Goal: Find contact information: Find contact information

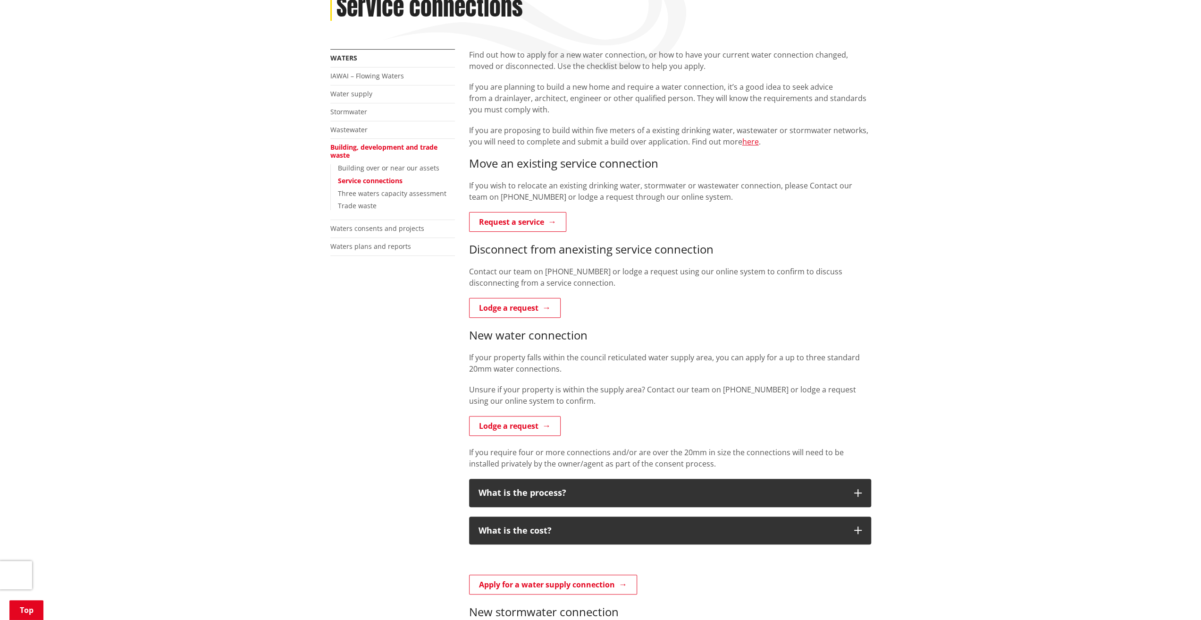
scroll to position [189, 0]
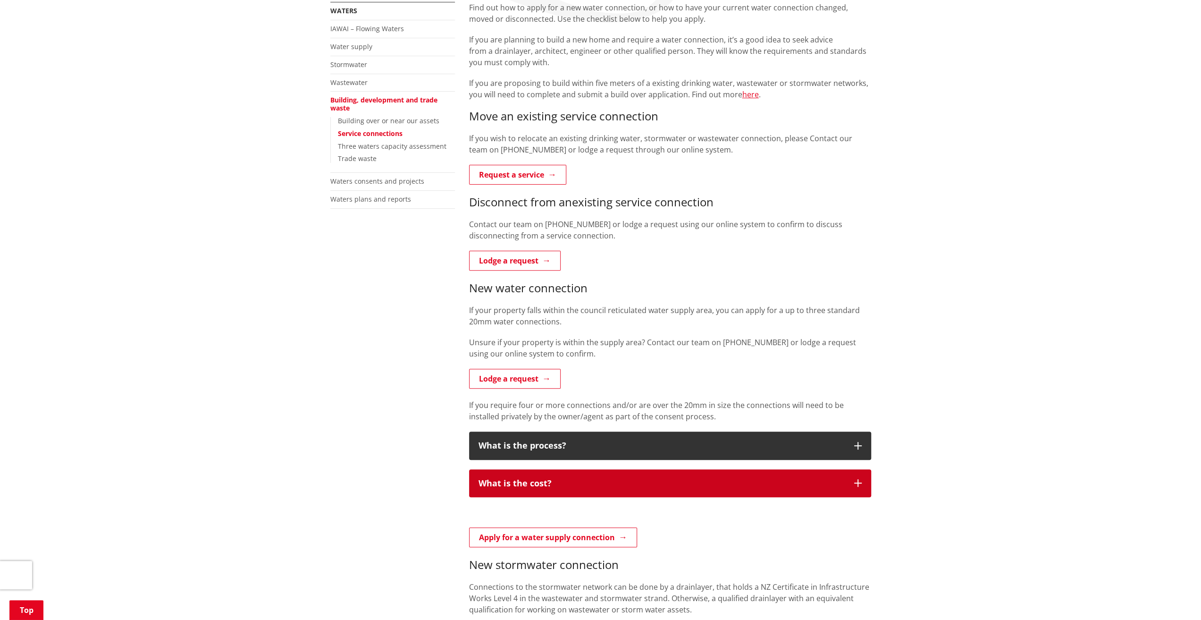
click at [555, 475] on button "What is the cost?" at bounding box center [670, 483] width 402 height 28
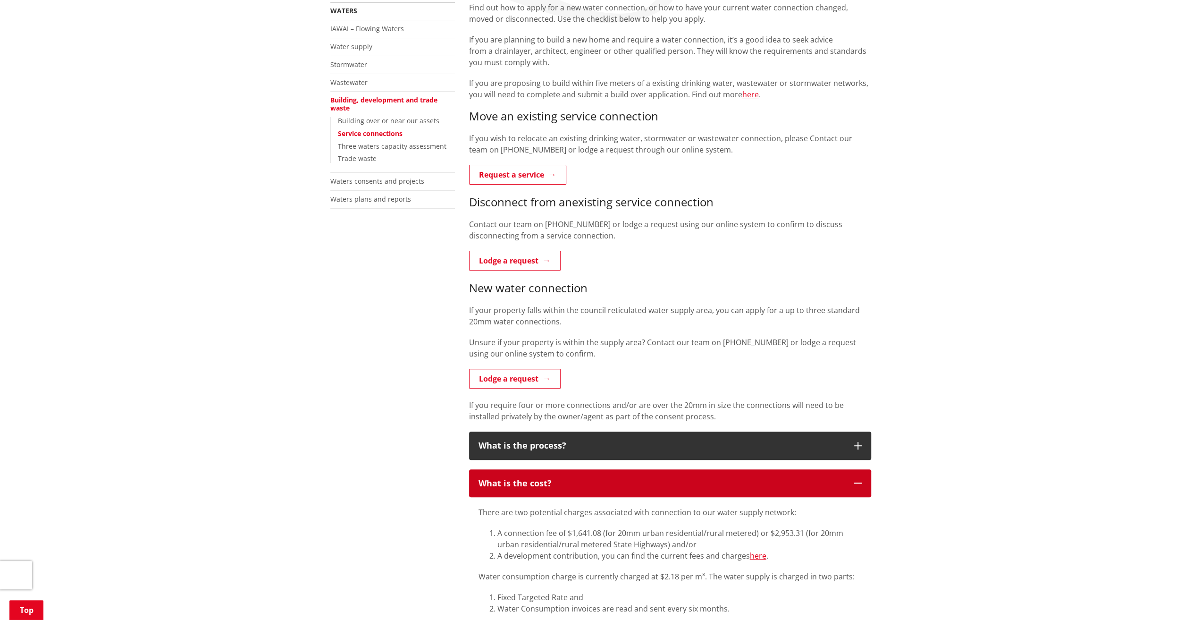
scroll to position [378, 0]
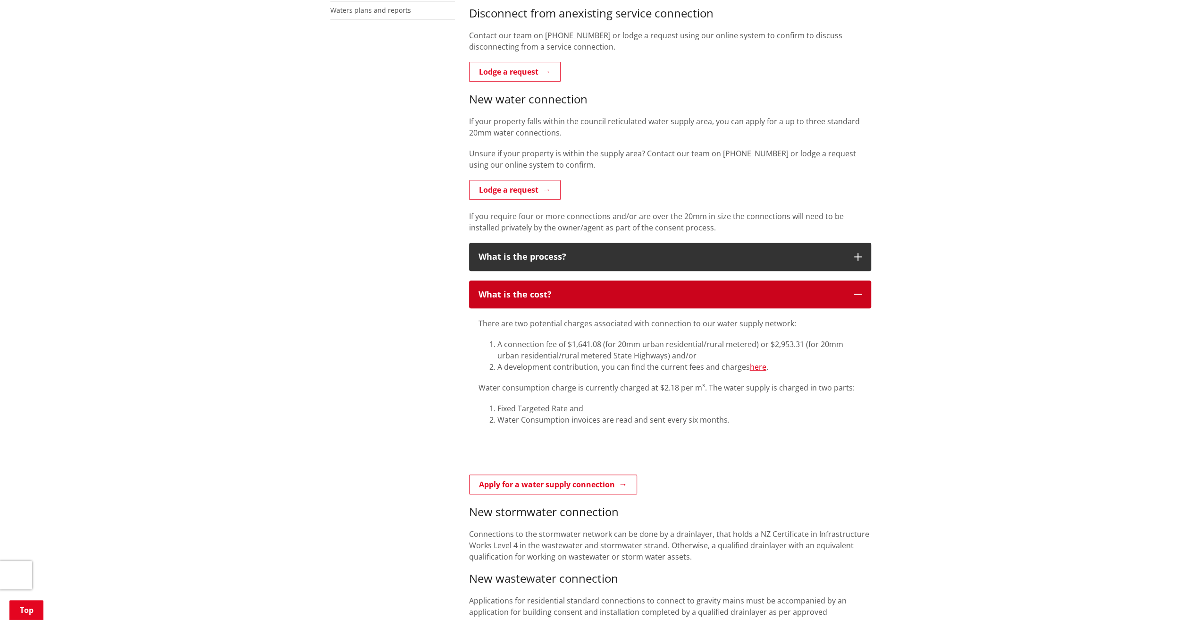
click at [500, 296] on div "What is the cost?" at bounding box center [662, 294] width 366 height 9
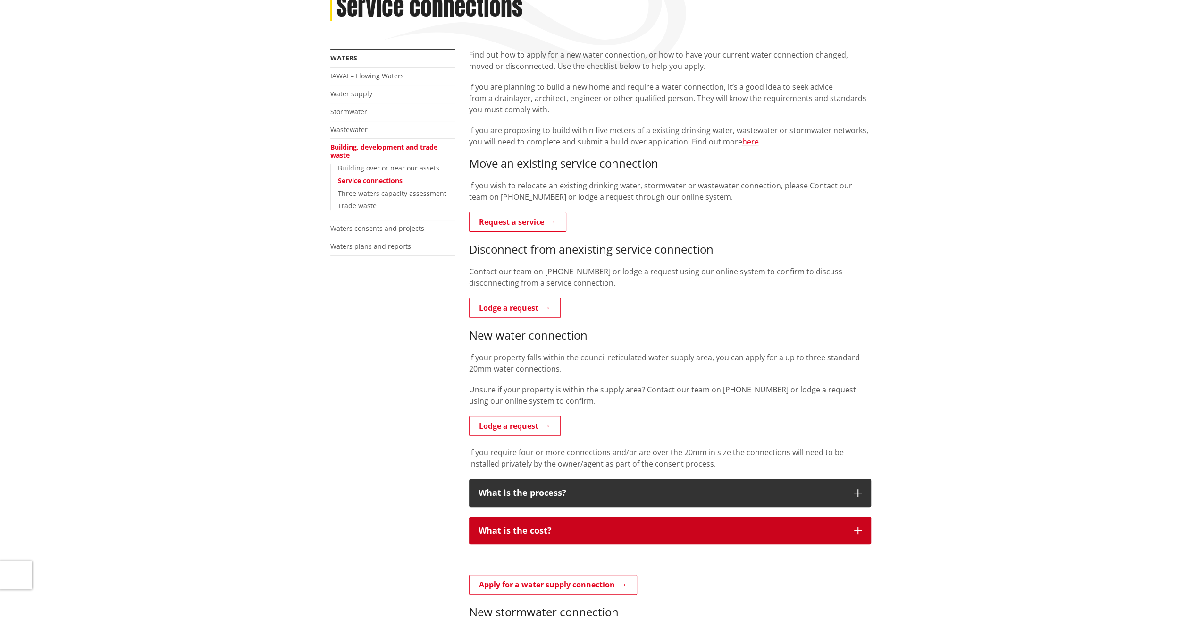
scroll to position [94, 0]
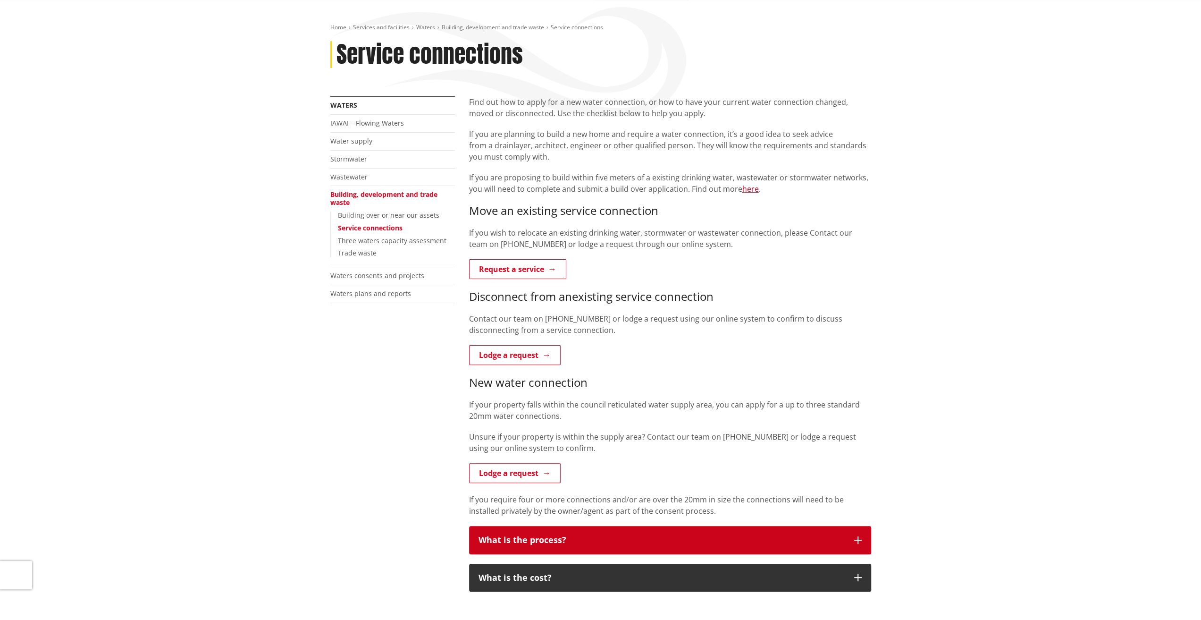
click at [637, 528] on button "What is the process?" at bounding box center [670, 540] width 402 height 28
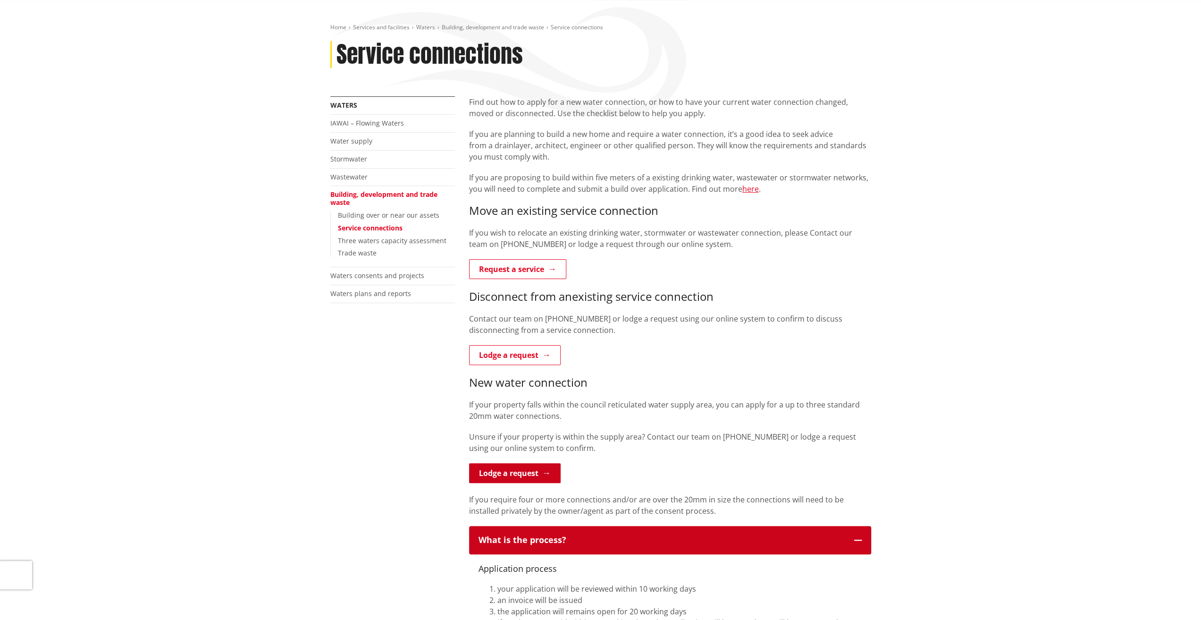
scroll to position [189, 0]
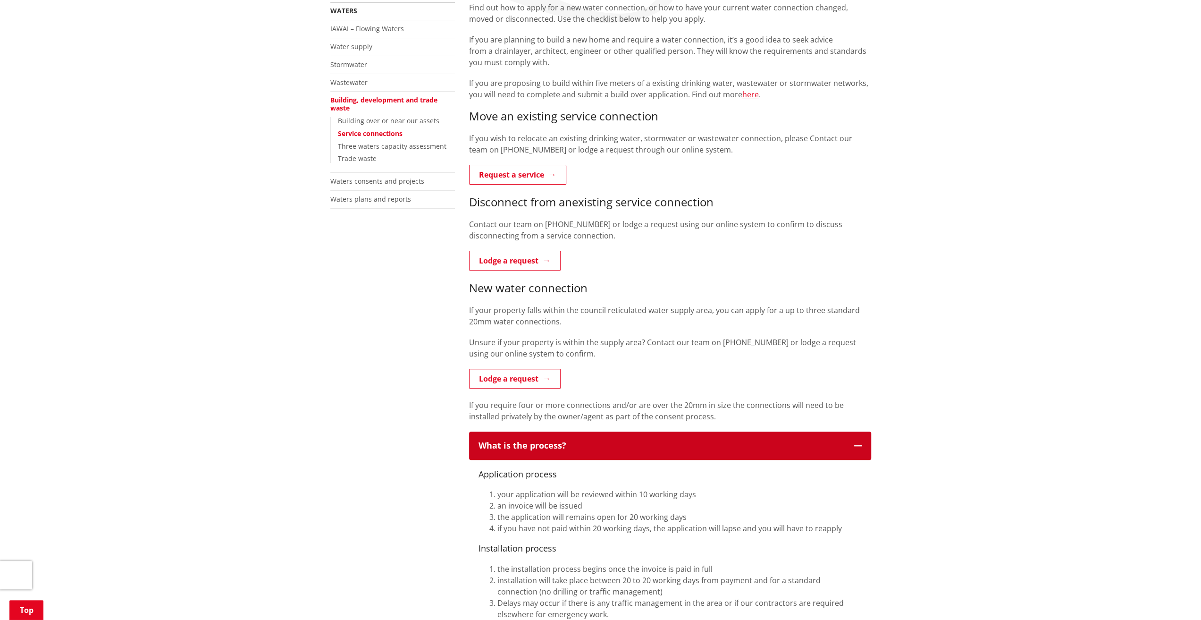
click at [543, 453] on button "What is the process?" at bounding box center [670, 445] width 402 height 28
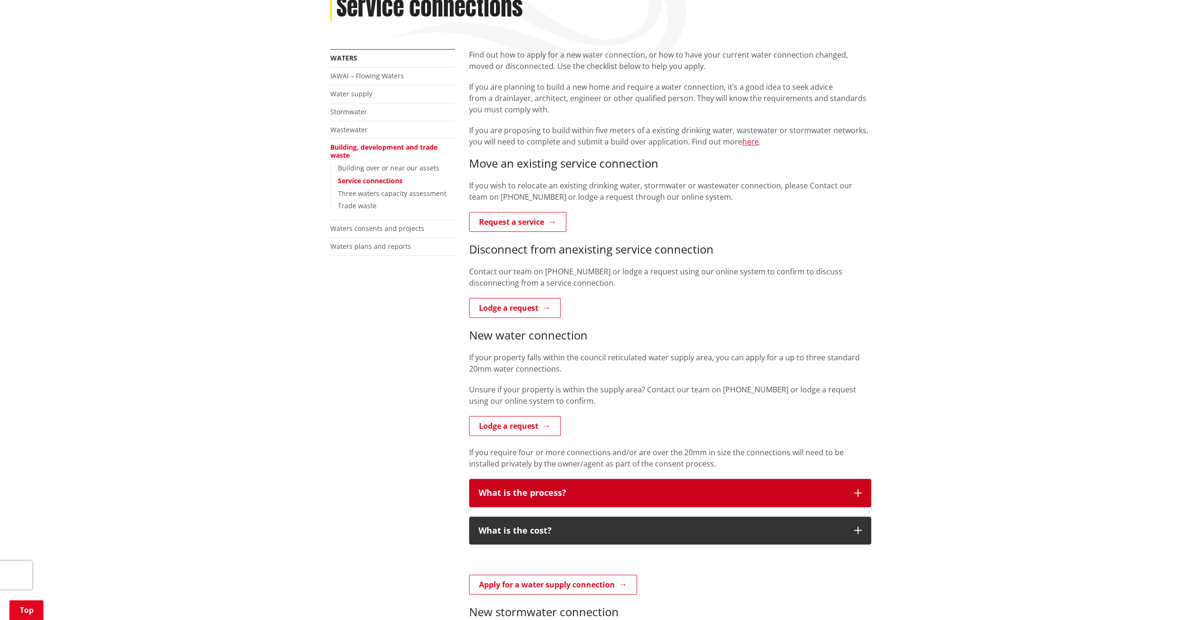
scroll to position [0, 0]
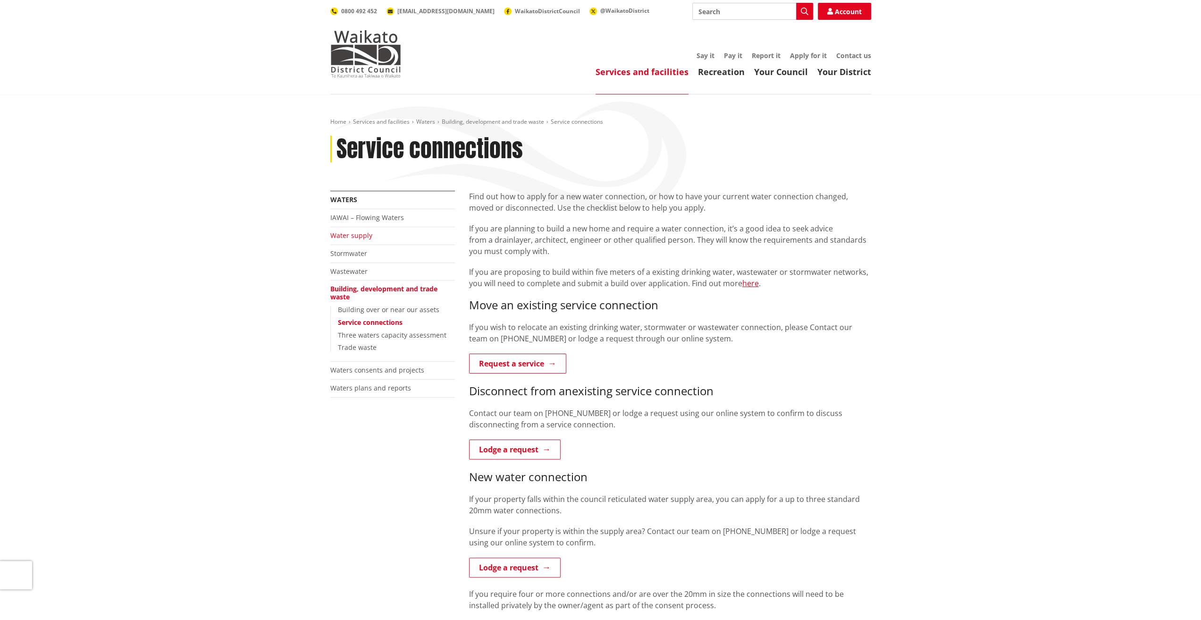
click at [353, 238] on link "Water supply" at bounding box center [351, 235] width 42 height 9
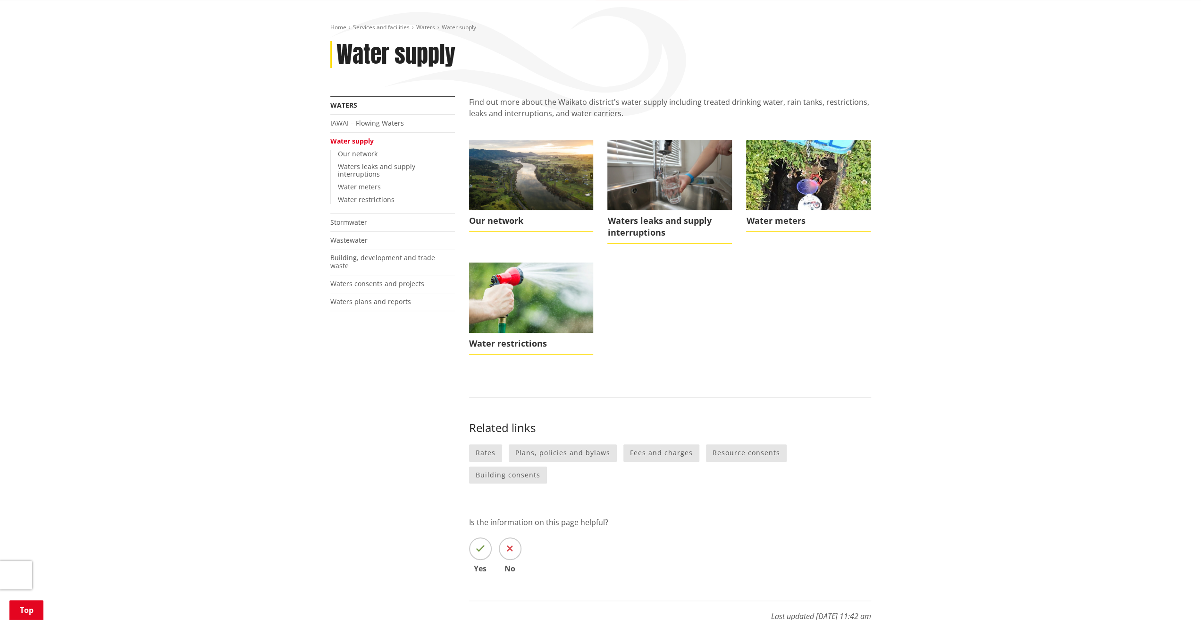
scroll to position [142, 0]
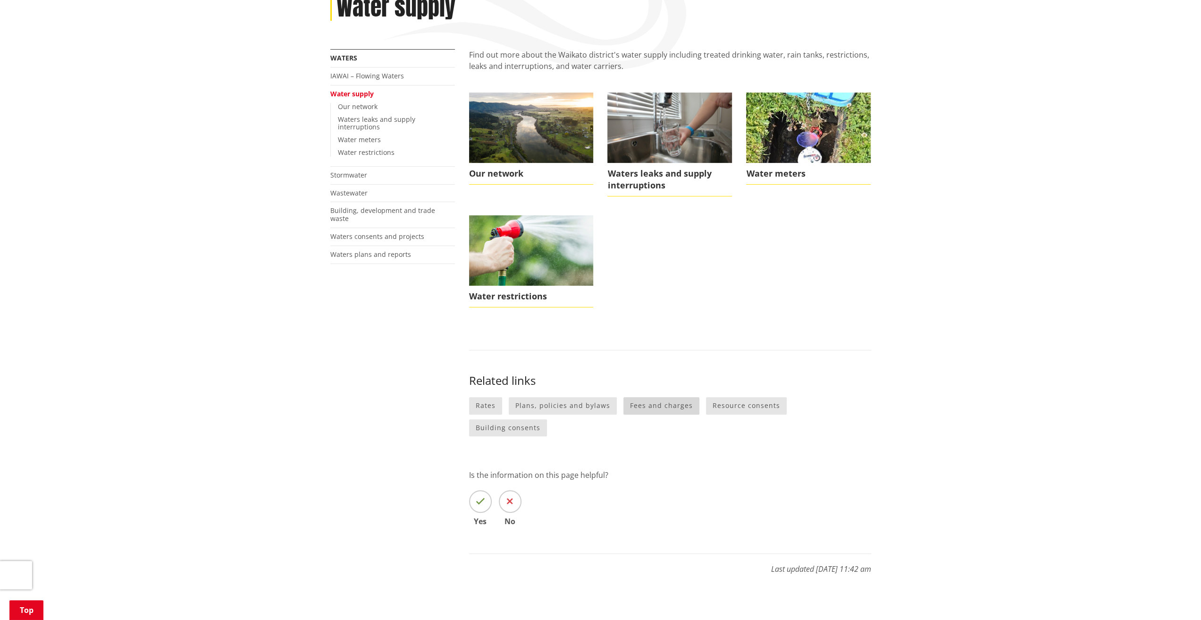
click at [675, 408] on link "Fees and charges" at bounding box center [661, 405] width 76 height 17
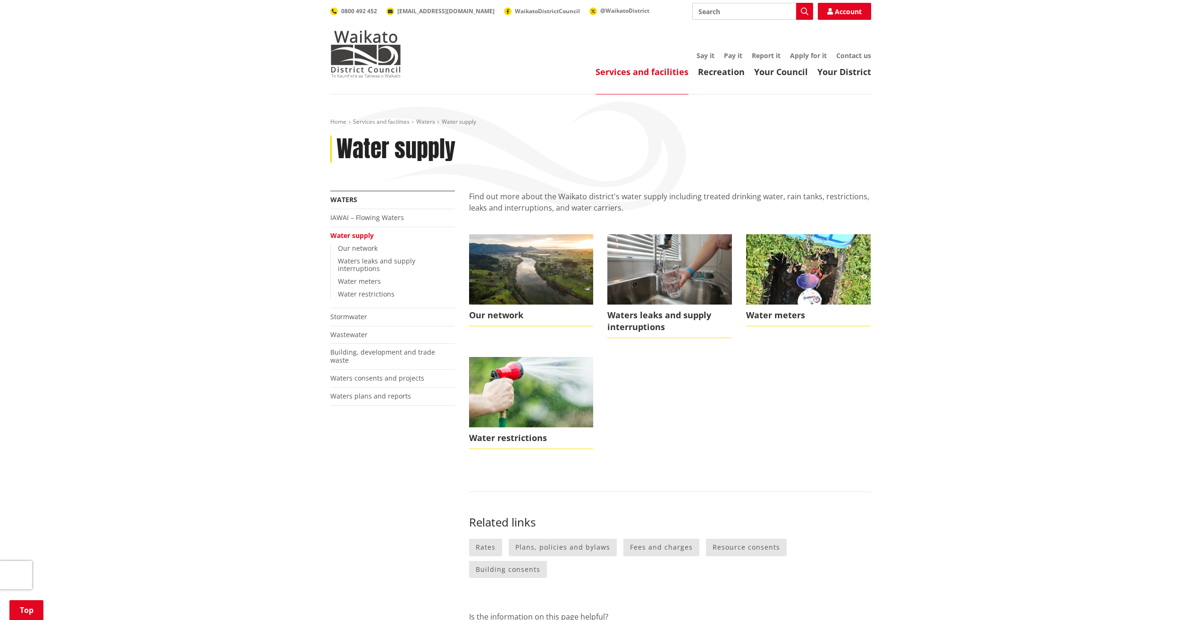
scroll to position [142, 0]
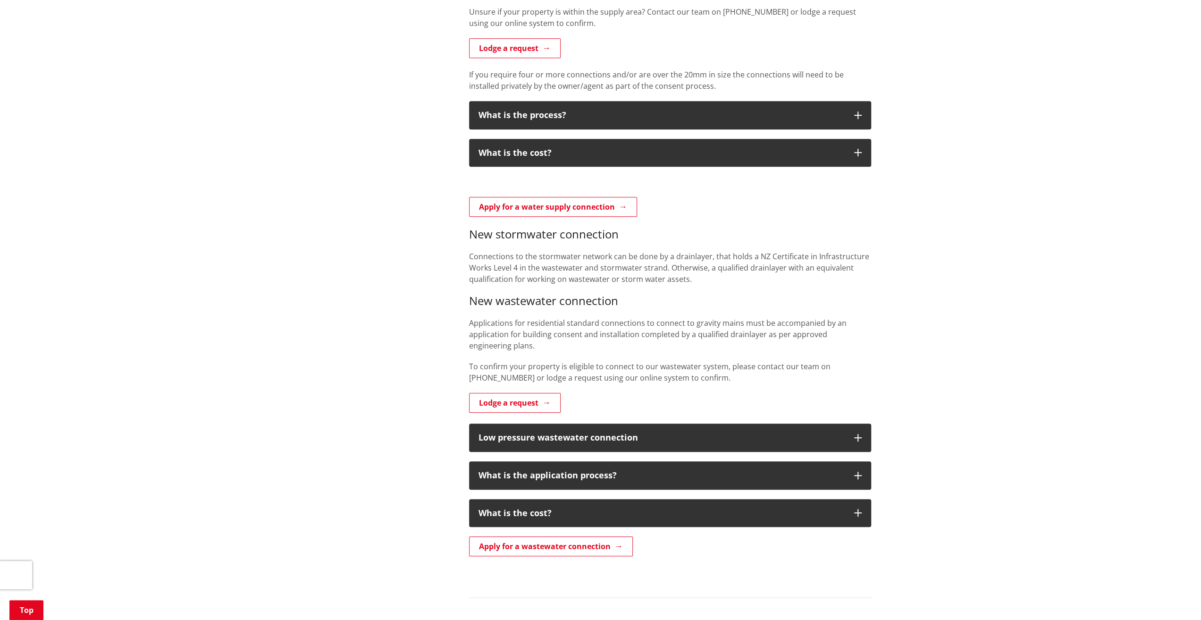
scroll to position [614, 0]
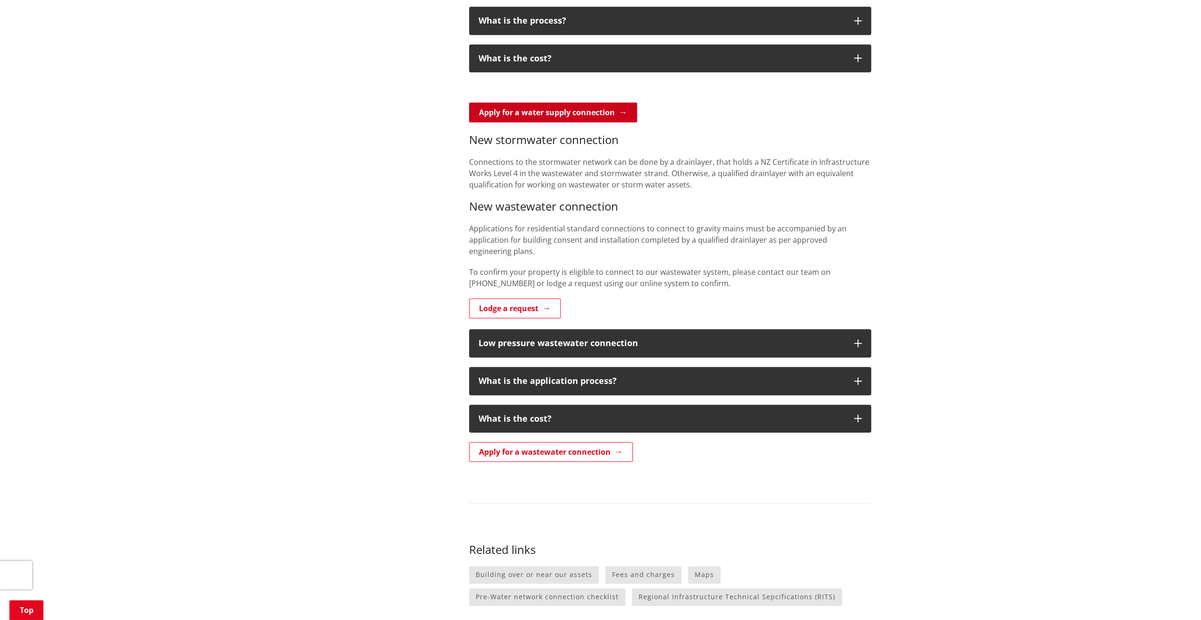
click at [567, 117] on link "Apply for a water supply connection" at bounding box center [553, 112] width 168 height 20
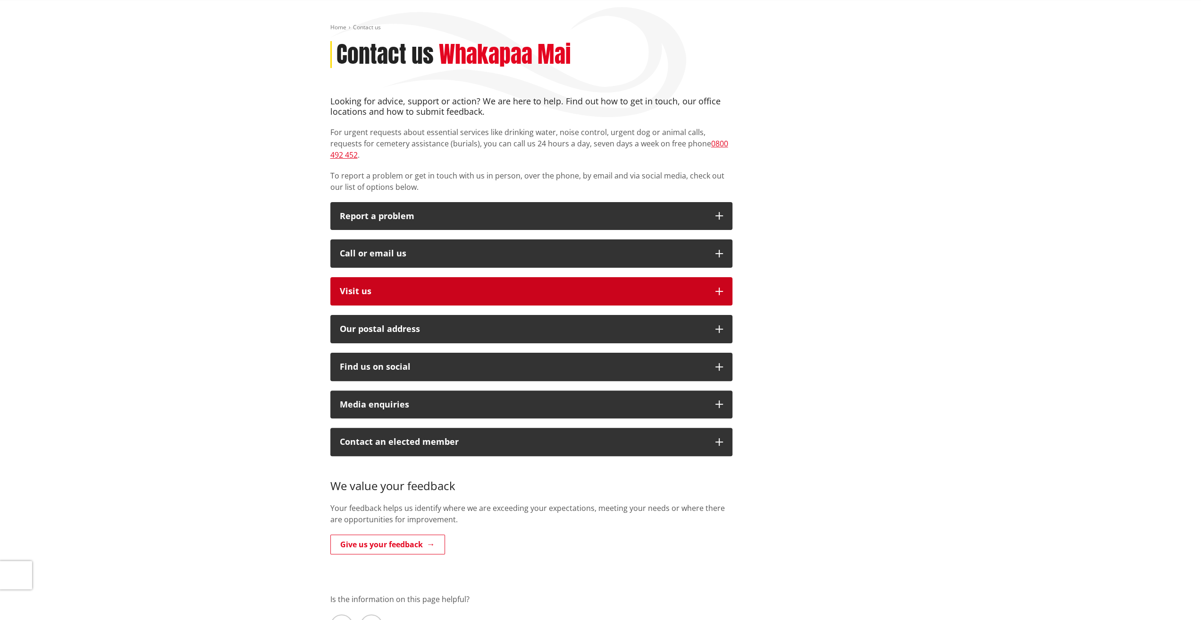
scroll to position [47, 0]
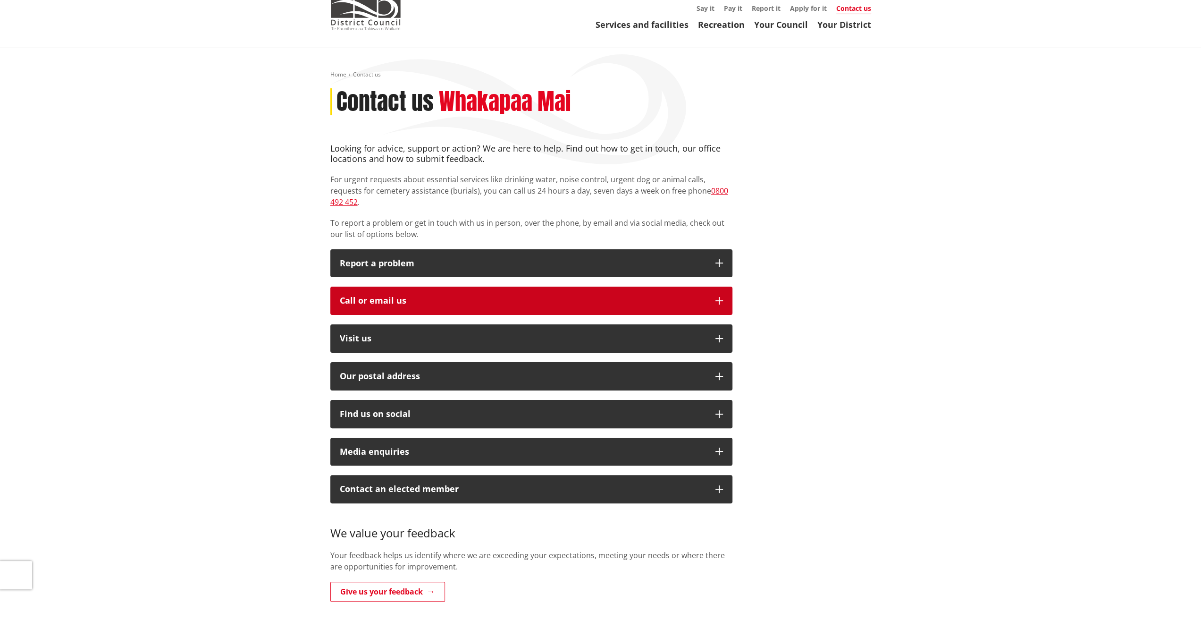
click at [514, 296] on div "Call or email us" at bounding box center [523, 300] width 366 height 9
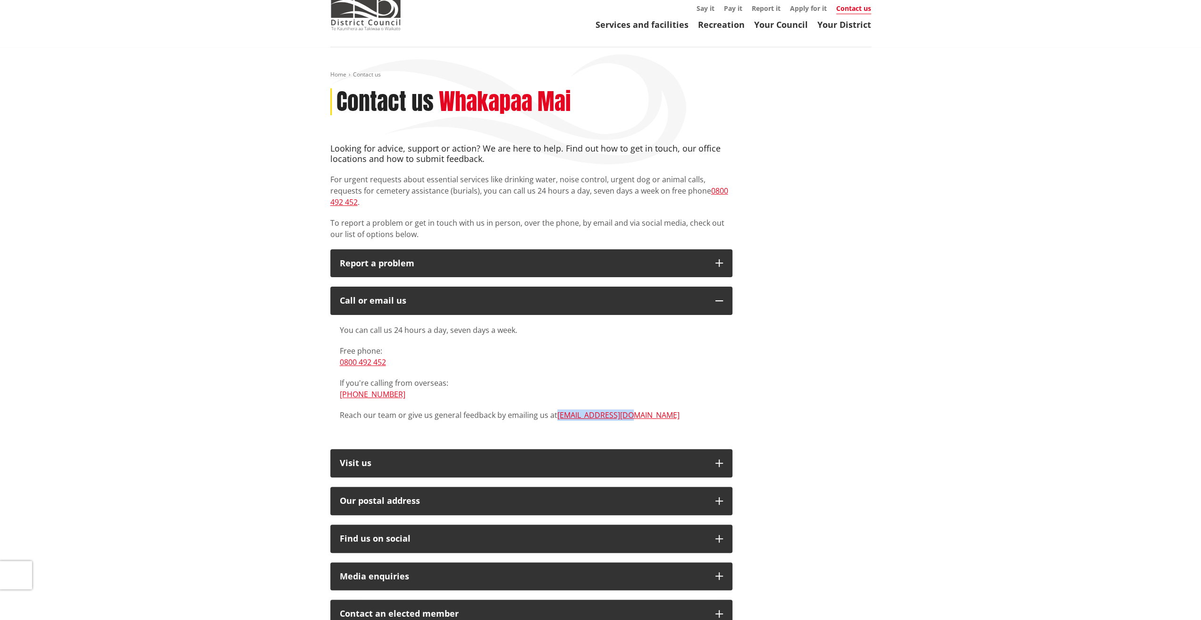
drag, startPoint x: 631, startPoint y: 407, endPoint x: 557, endPoint y: 413, distance: 74.9
click at [557, 413] on div "You can call us 24 hours a day, seven days a week. Free phone: 0800 492 452 If …" at bounding box center [531, 377] width 402 height 125
copy link "[EMAIL_ADDRESS][DOMAIN_NAME]"
click at [665, 409] on p "Reach our team or give us general feedback by emailing us at info@waidc.govt.nz" at bounding box center [531, 414] width 383 height 11
drag, startPoint x: 622, startPoint y: 411, endPoint x: 556, endPoint y: 411, distance: 66.1
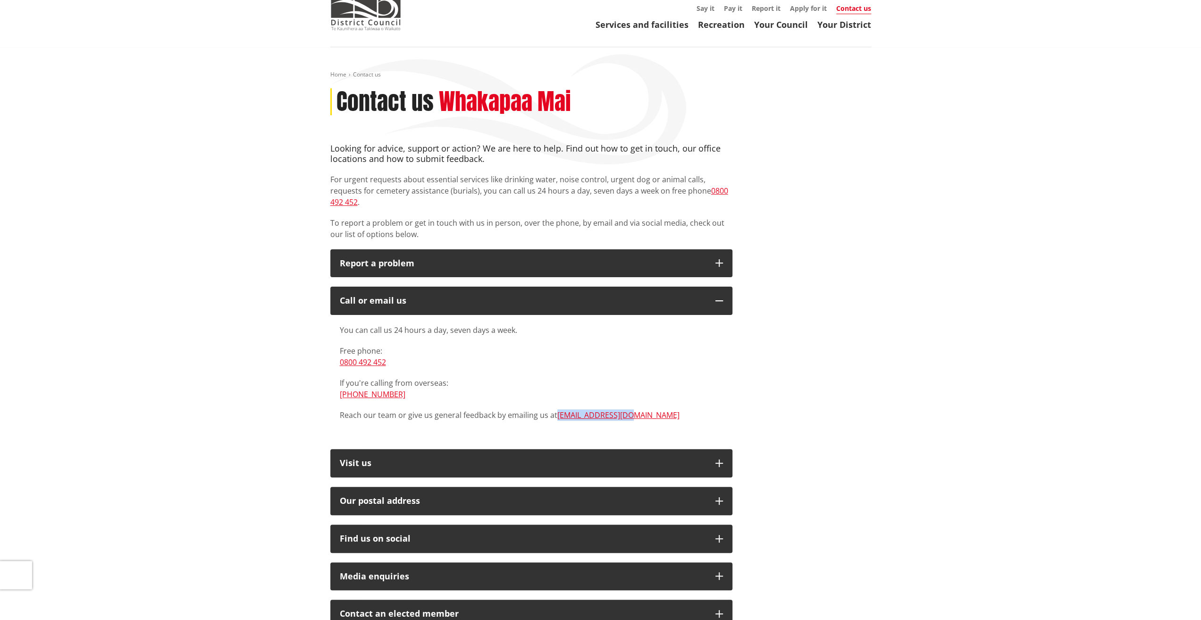
click at [556, 411] on div "You can call us 24 hours a day, seven days a week. Free phone: 0800 492 452 If …" at bounding box center [531, 377] width 402 height 125
copy link "[EMAIL_ADDRESS][DOMAIN_NAME]"
